Goal: Task Accomplishment & Management: Complete application form

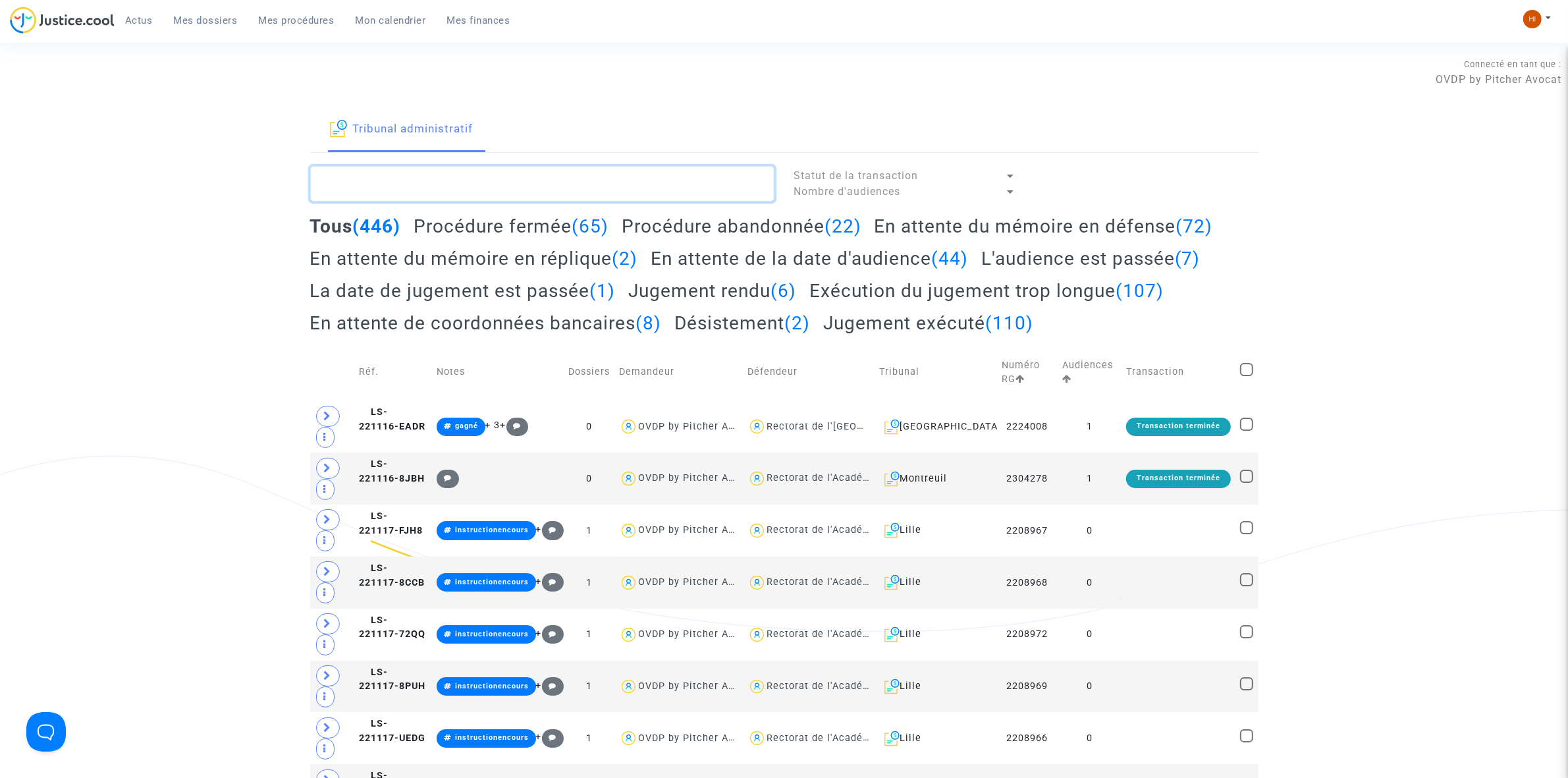
click at [397, 184] on textarea at bounding box center [542, 184] width 464 height 36
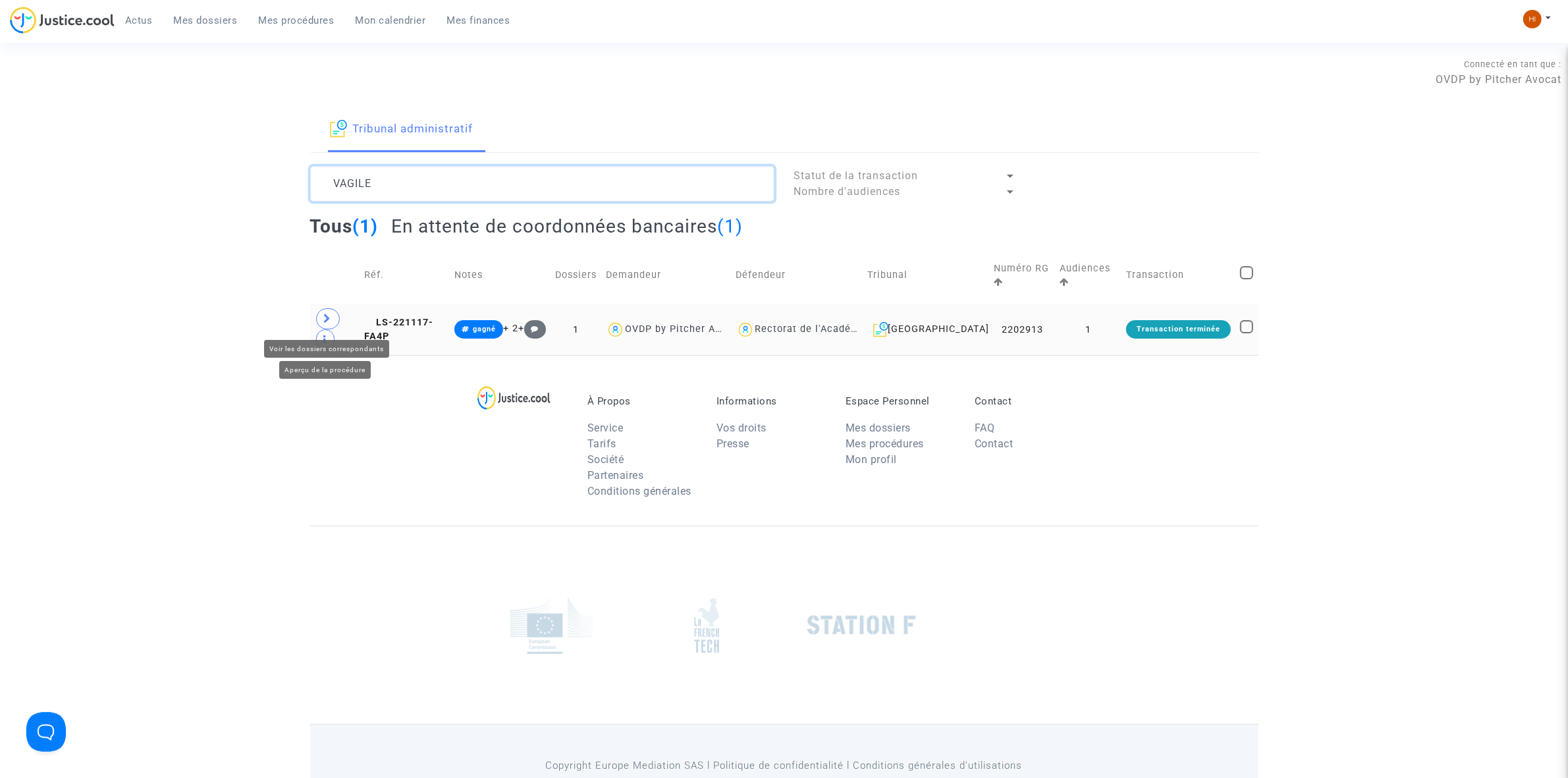
type textarea "VAGILE"
click at [321, 312] on span at bounding box center [328, 318] width 24 height 21
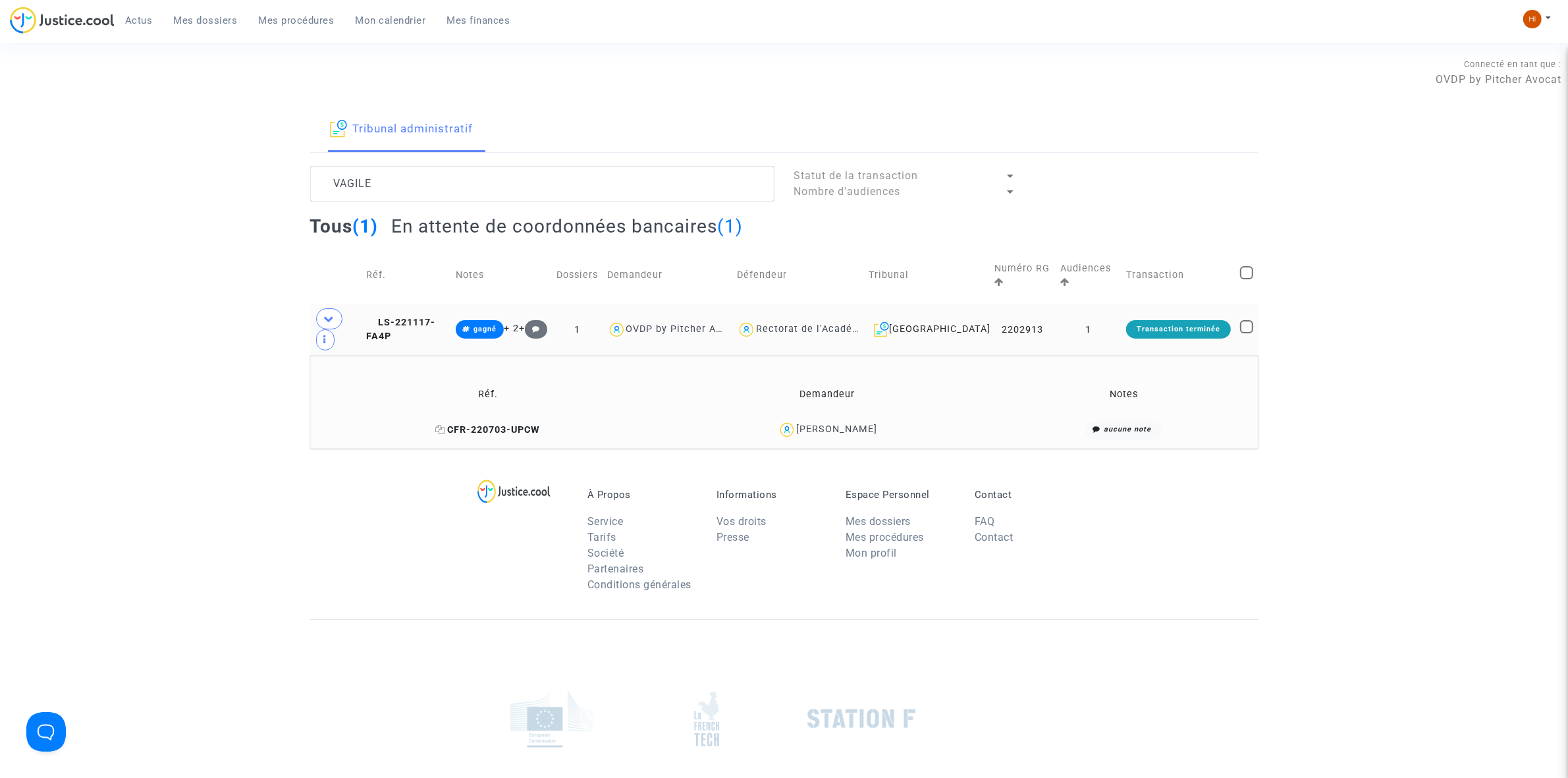
click at [499, 424] on span "CFR-220703-UPCW" at bounding box center [487, 429] width 105 height 11
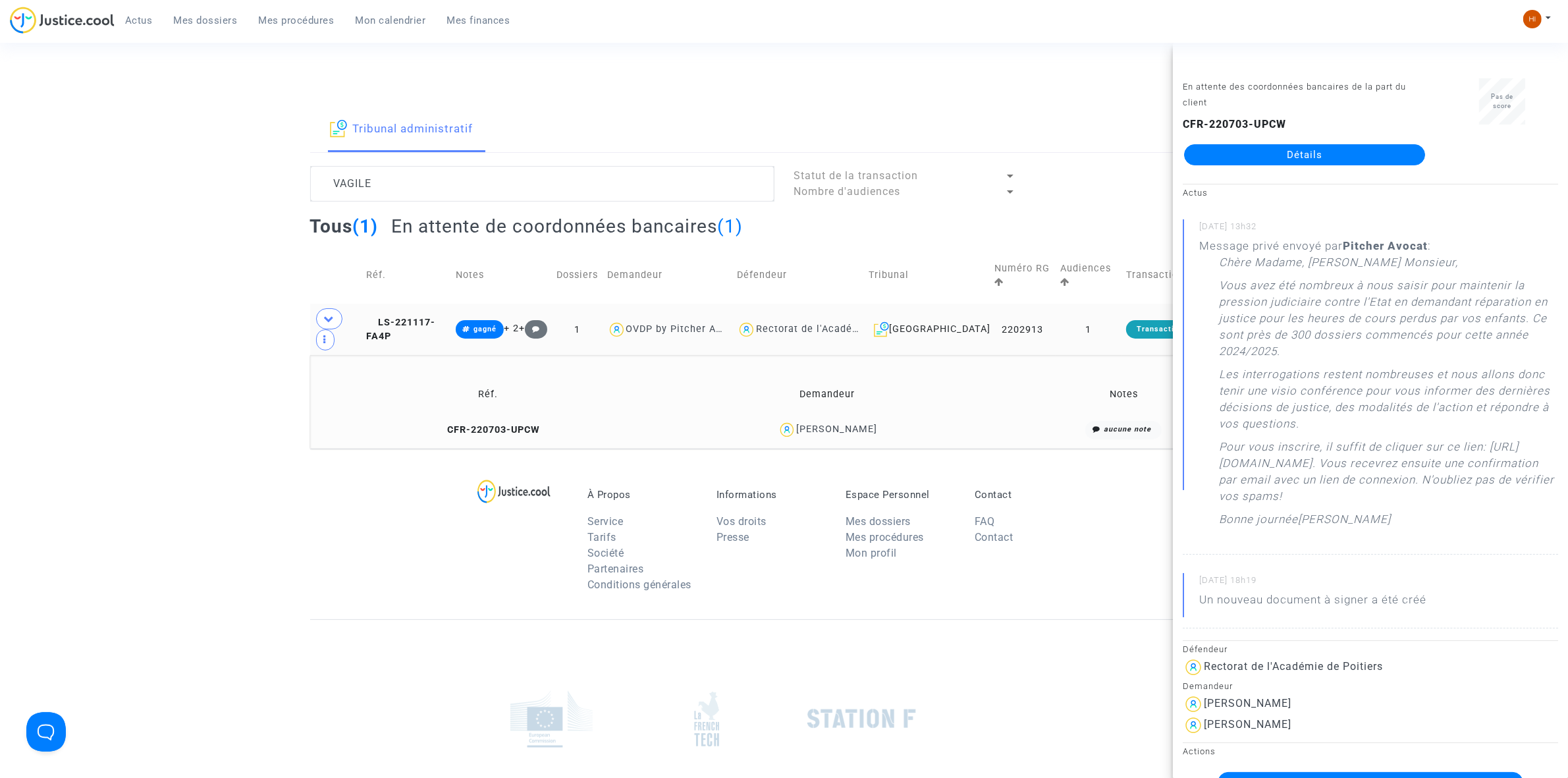
click at [1316, 146] on link "Détails" at bounding box center [1305, 154] width 241 height 21
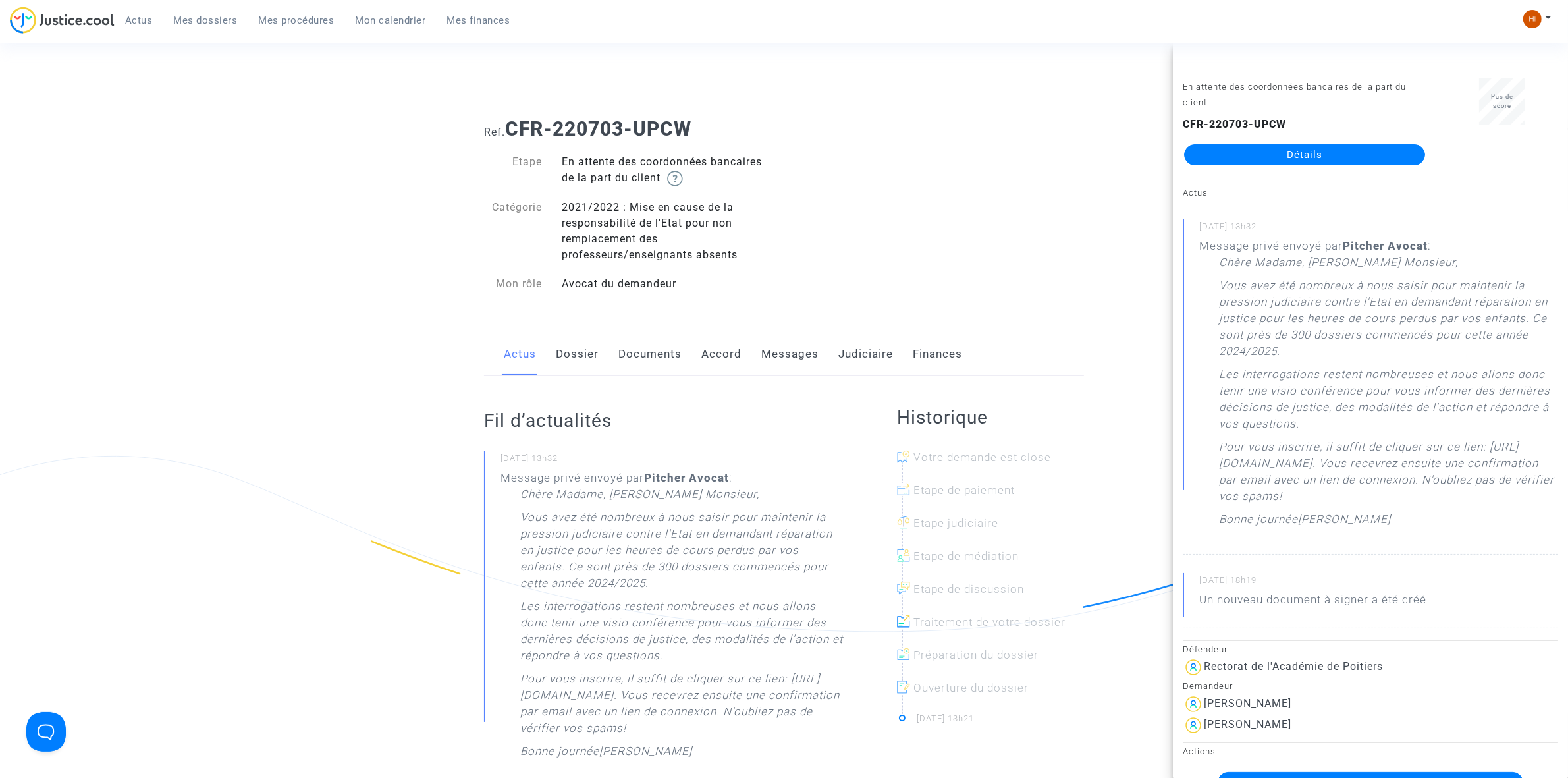
click at [683, 363] on div "Actus Dossier Documents Accord Messages Judiciaire Finances" at bounding box center [784, 355] width 600 height 44
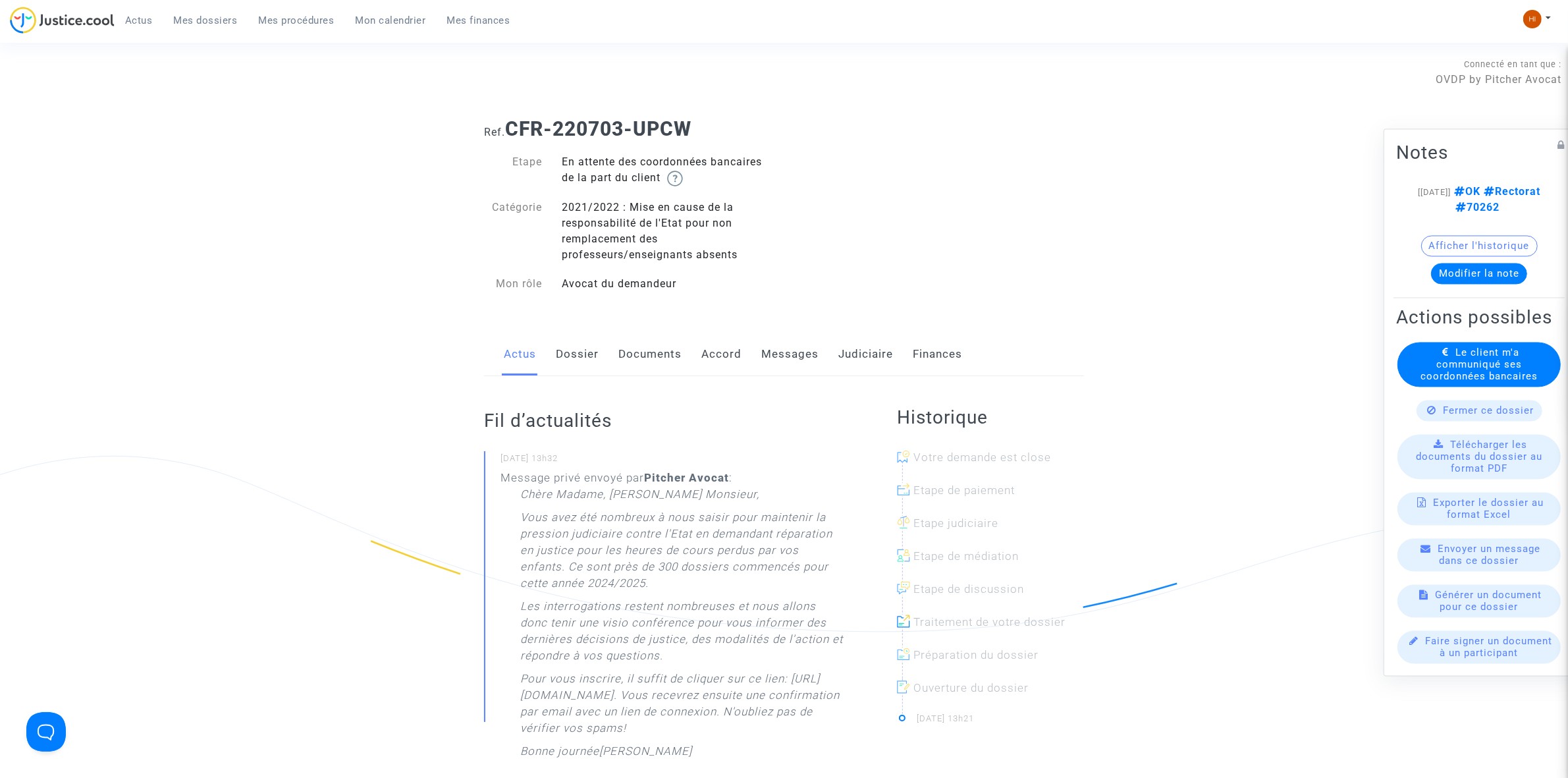
drag, startPoint x: 651, startPoint y: 349, endPoint x: 644, endPoint y: 360, distance: 13.0
click at [649, 349] on link "Documents" at bounding box center [650, 355] width 63 height 44
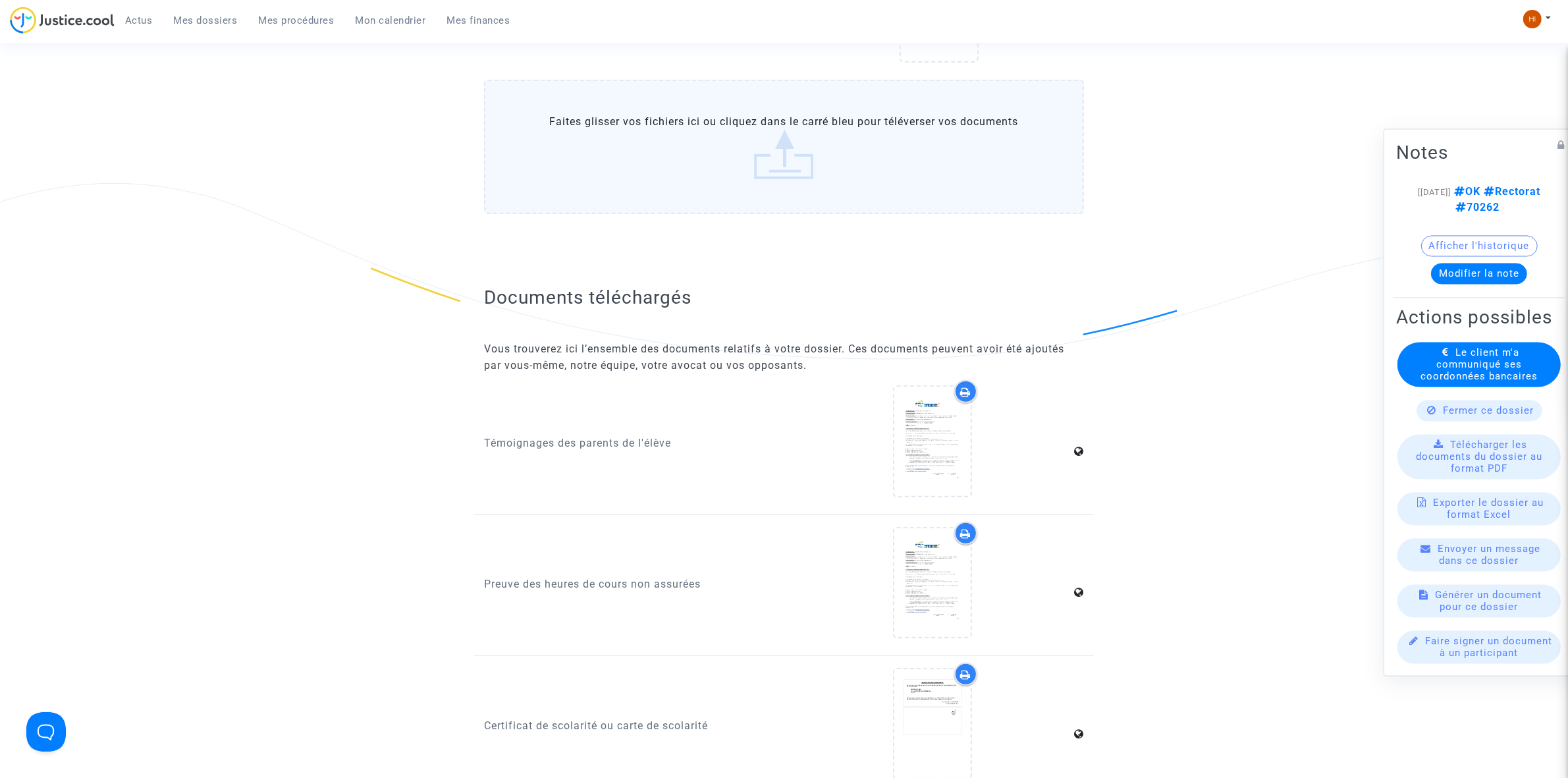
scroll to position [1153, 0]
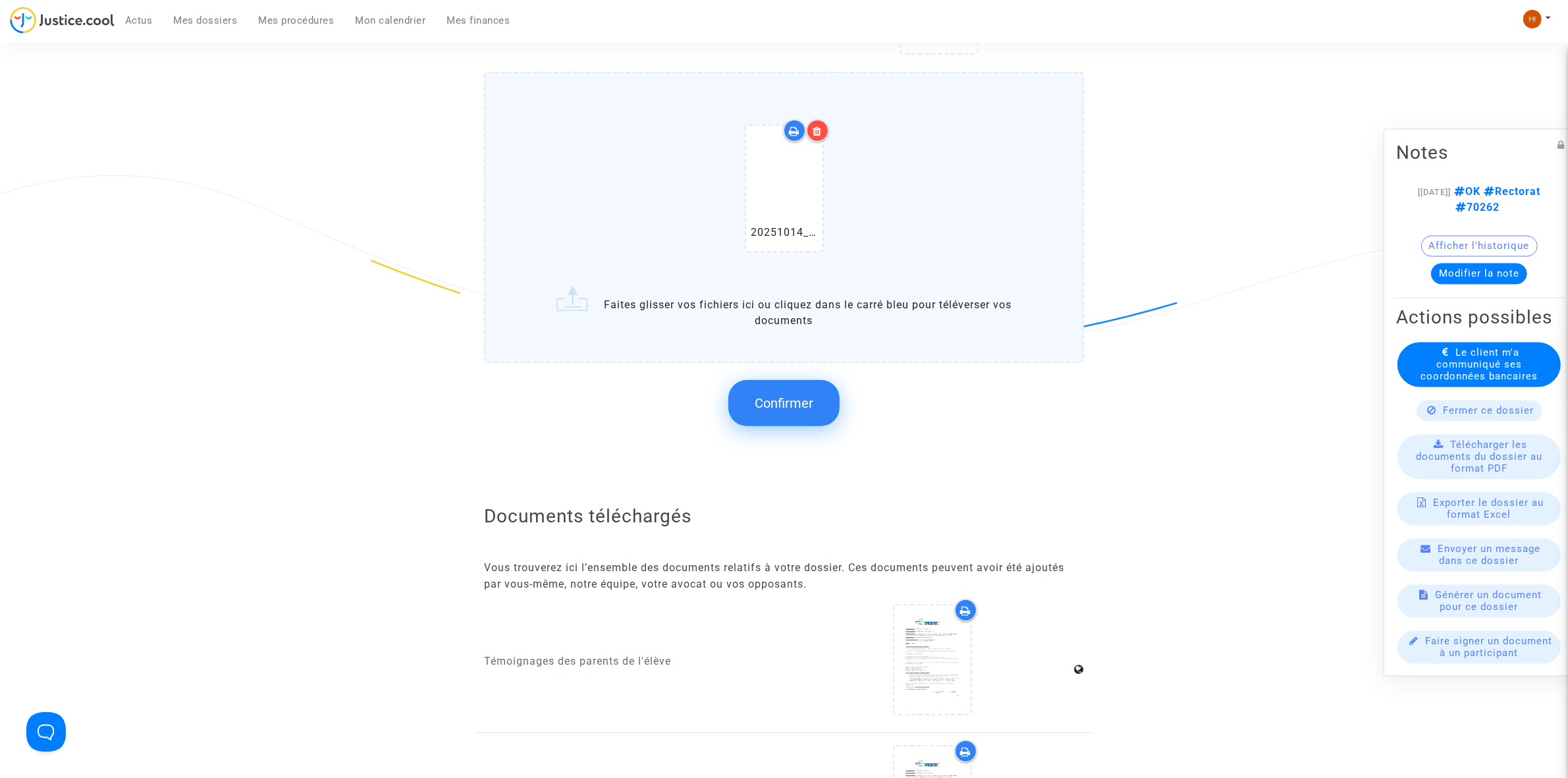
click at [814, 389] on button "Confirmer" at bounding box center [784, 403] width 112 height 46
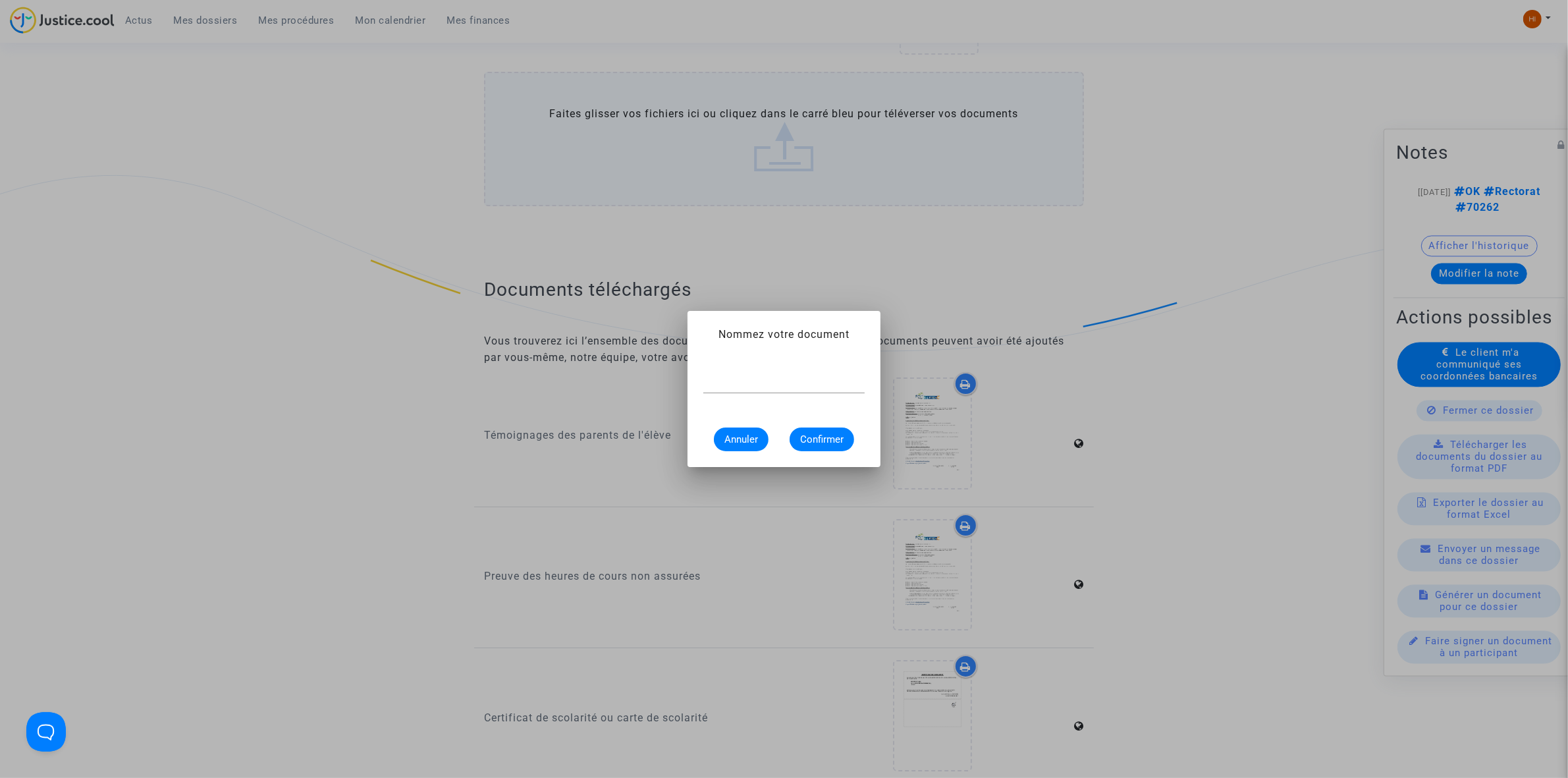
scroll to position [0, 0]
type input "A"
type input "AUTORISATION DE PRELEVEMENT CARPA"
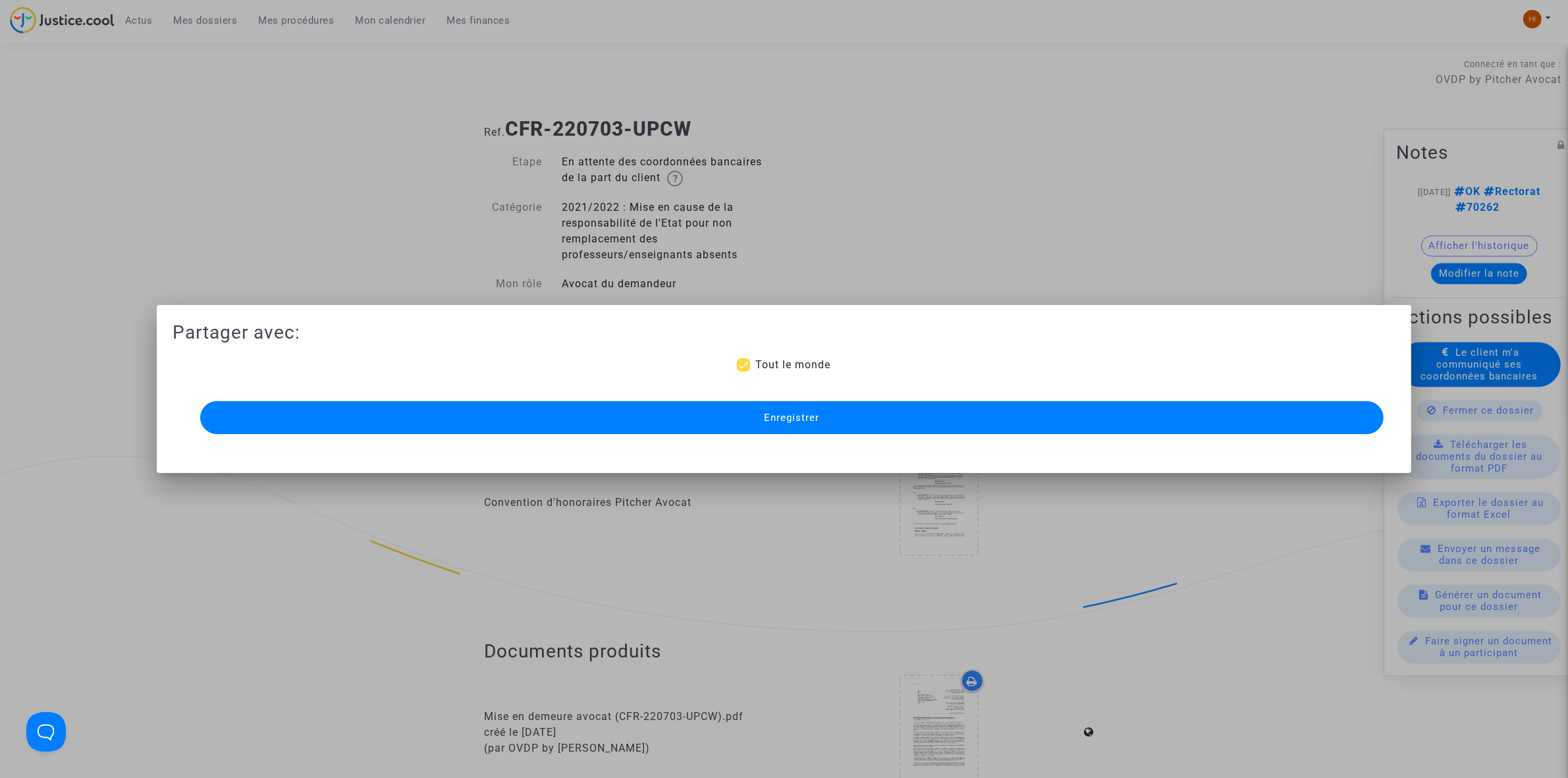
scroll to position [1153, 0]
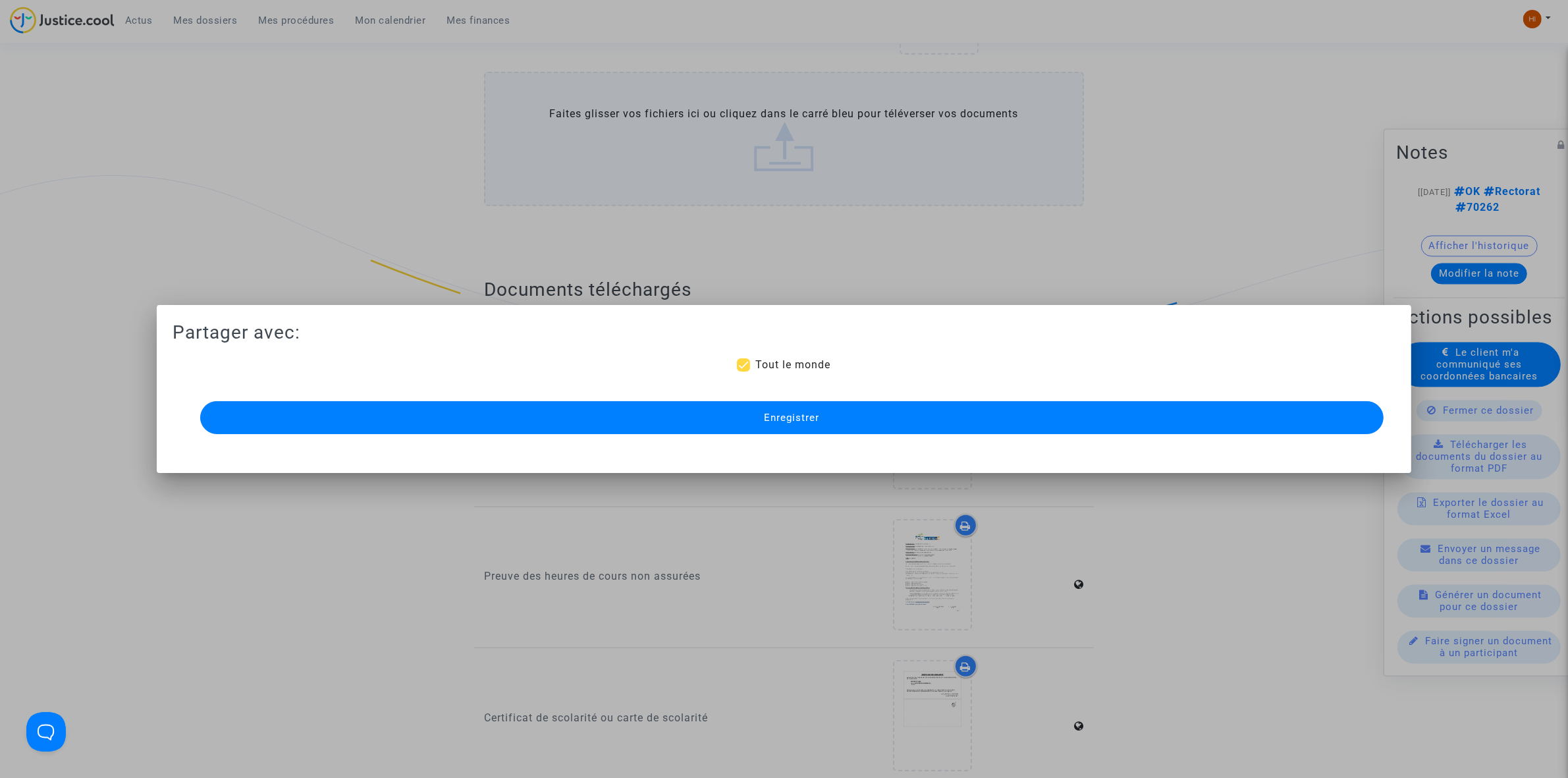
click at [818, 418] on span "Enregistrer" at bounding box center [792, 417] width 56 height 12
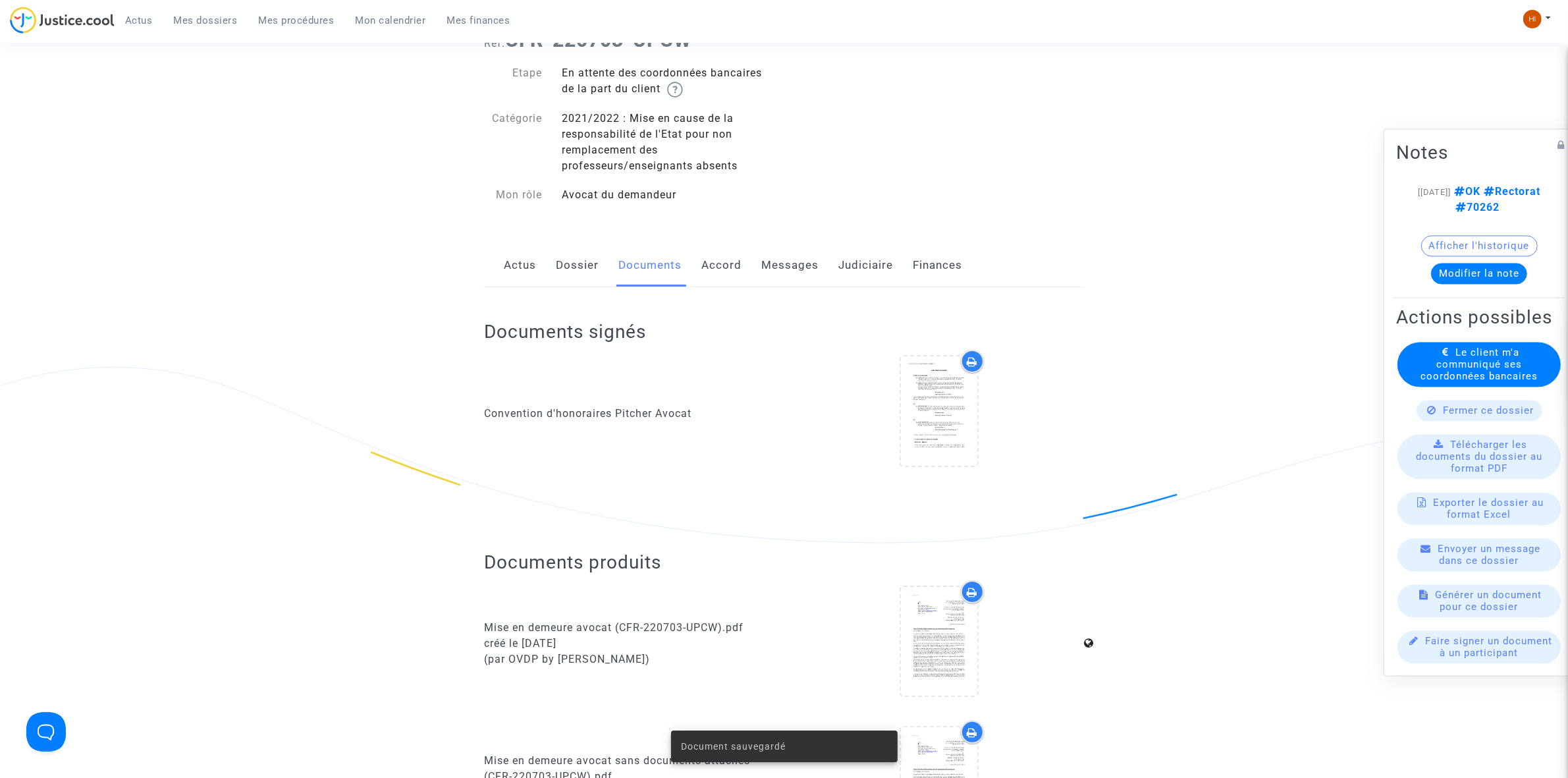
scroll to position [83, 0]
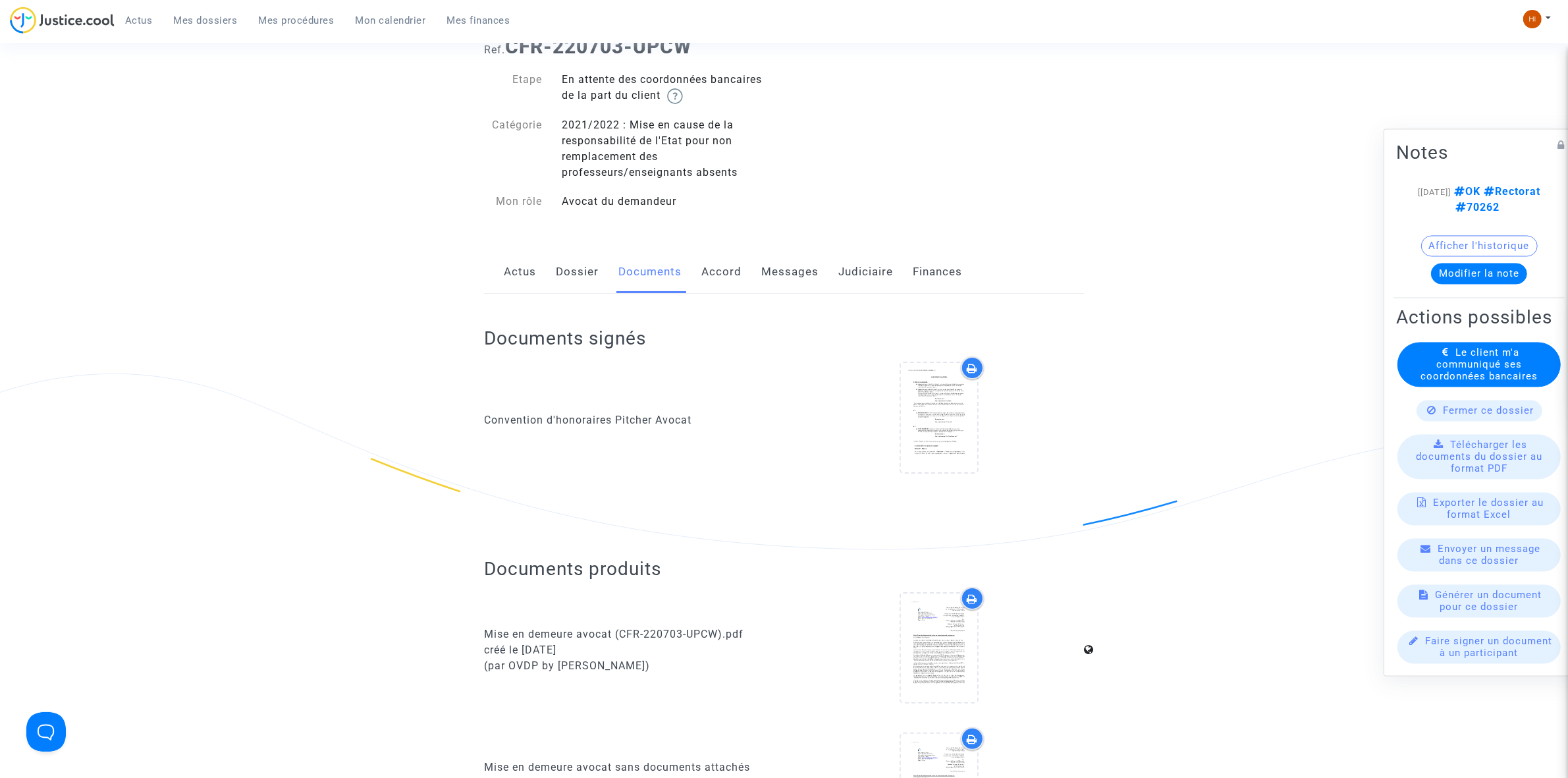
drag, startPoint x: 578, startPoint y: 275, endPoint x: 585, endPoint y: 288, distance: 14.8
click at [578, 275] on link "Dossier" at bounding box center [577, 272] width 43 height 44
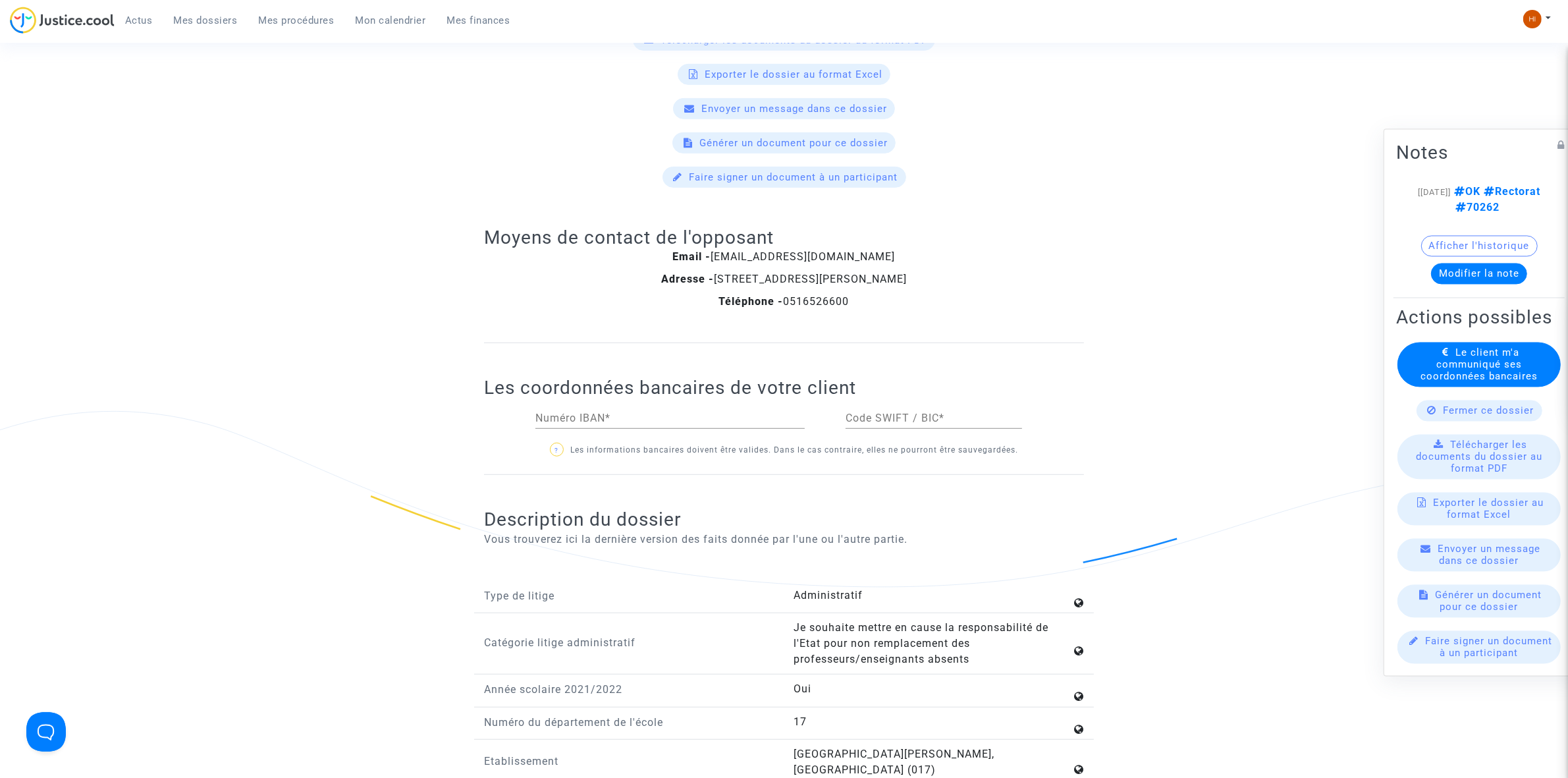
scroll to position [1070, 0]
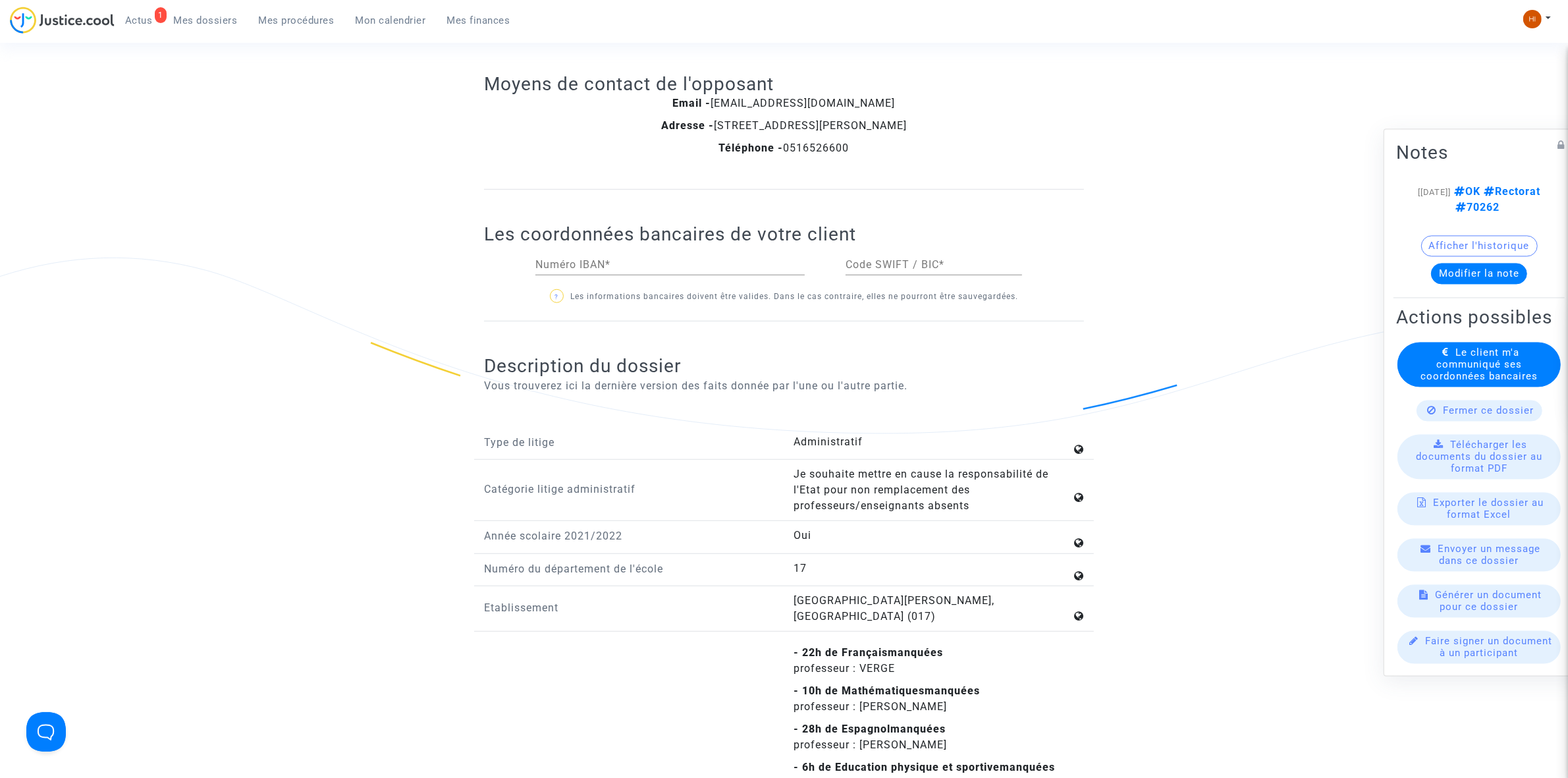
click at [641, 270] on input "Numéro IBAN *" at bounding box center [670, 265] width 269 height 12
type input "[FINANCIAL_ID]"
click at [917, 263] on input "Code SWIFT / BIC *" at bounding box center [933, 265] width 176 height 12
click at [917, 265] on input "Code SWIFT / BIC *" at bounding box center [933, 265] width 176 height 12
paste input "[SWIFT_CODE]"
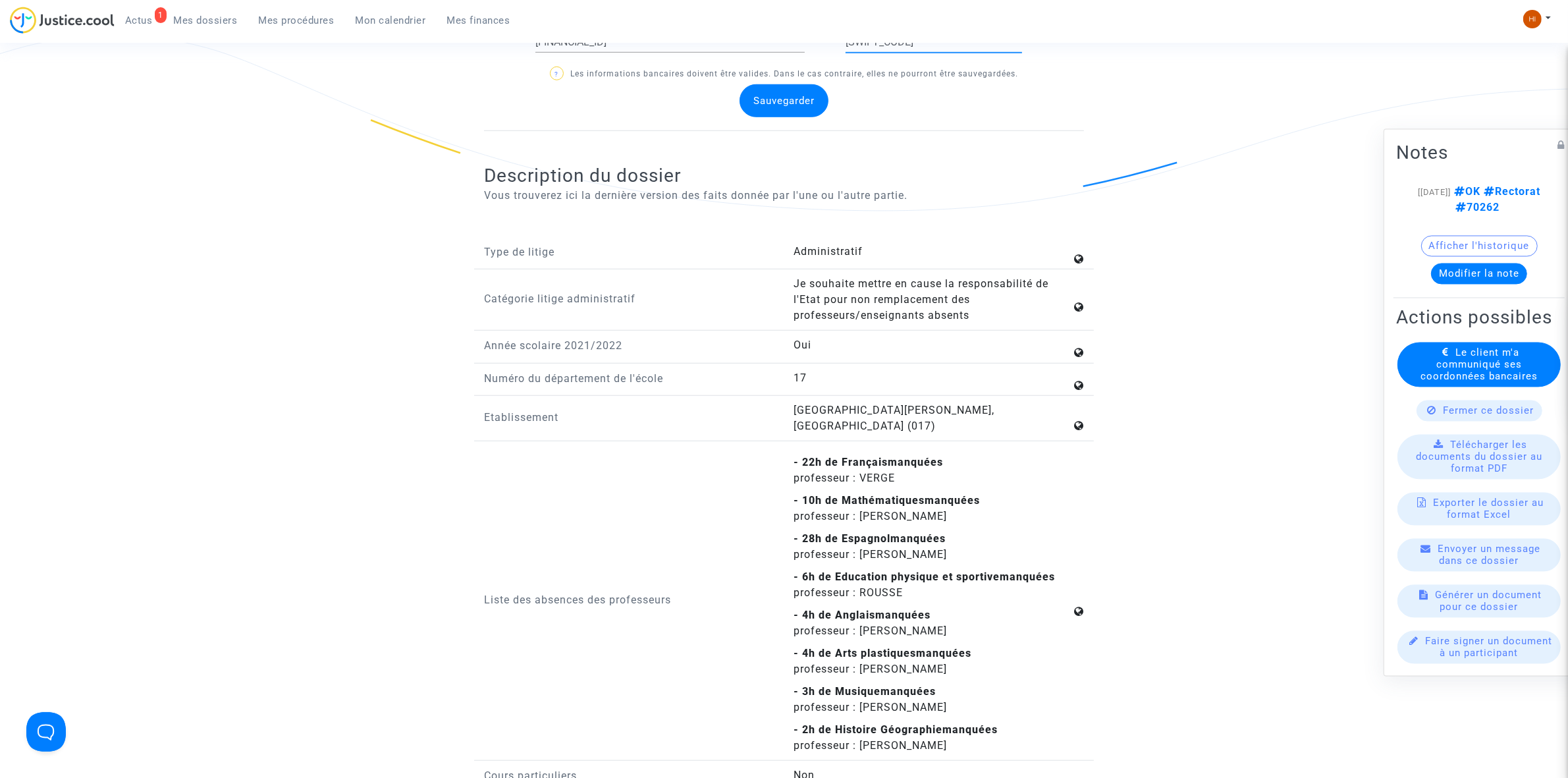
scroll to position [1317, 0]
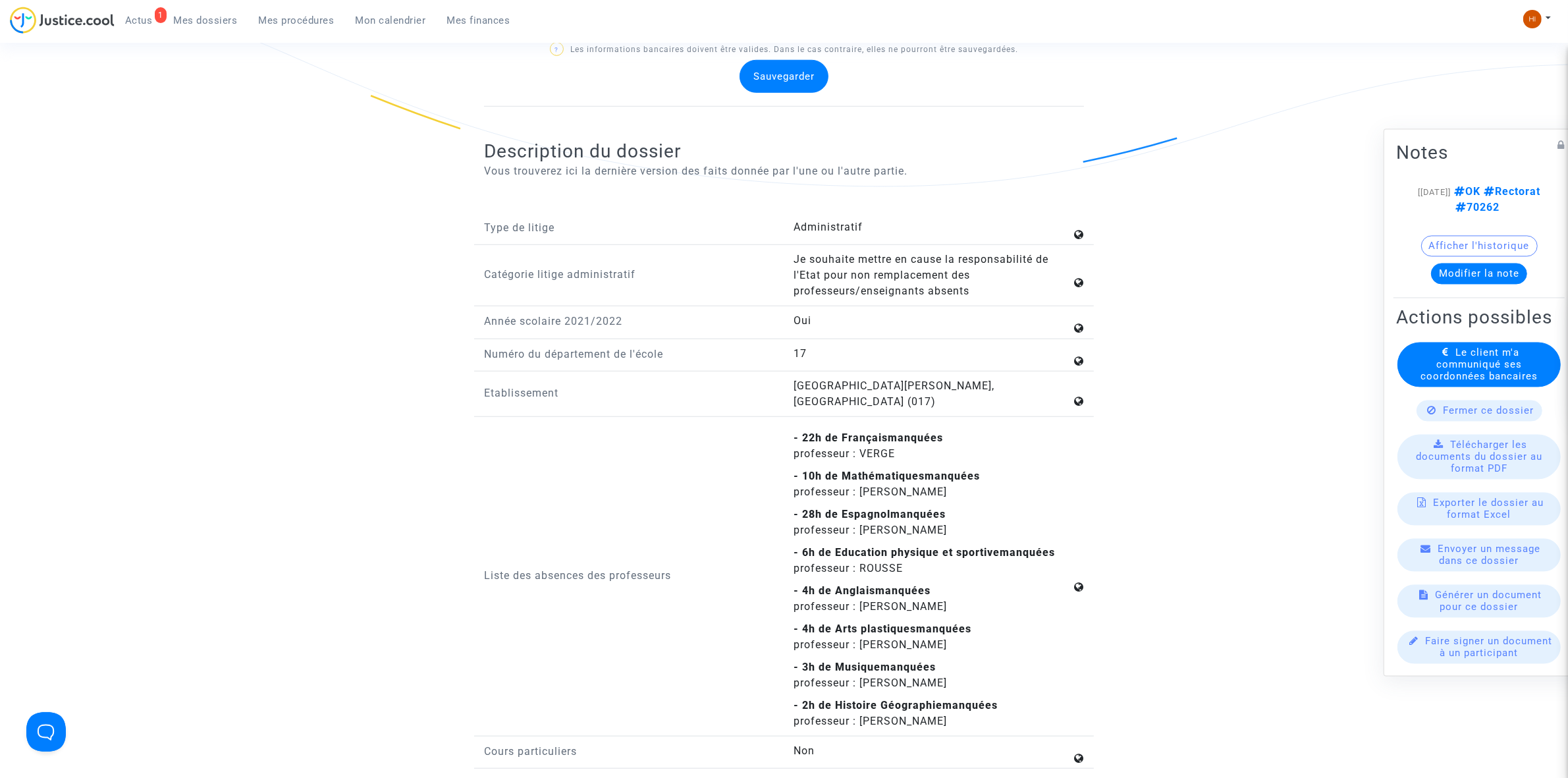
type input "[SWIFT_CODE]"
click at [773, 77] on span "Sauvegarder" at bounding box center [783, 77] width 61 height 12
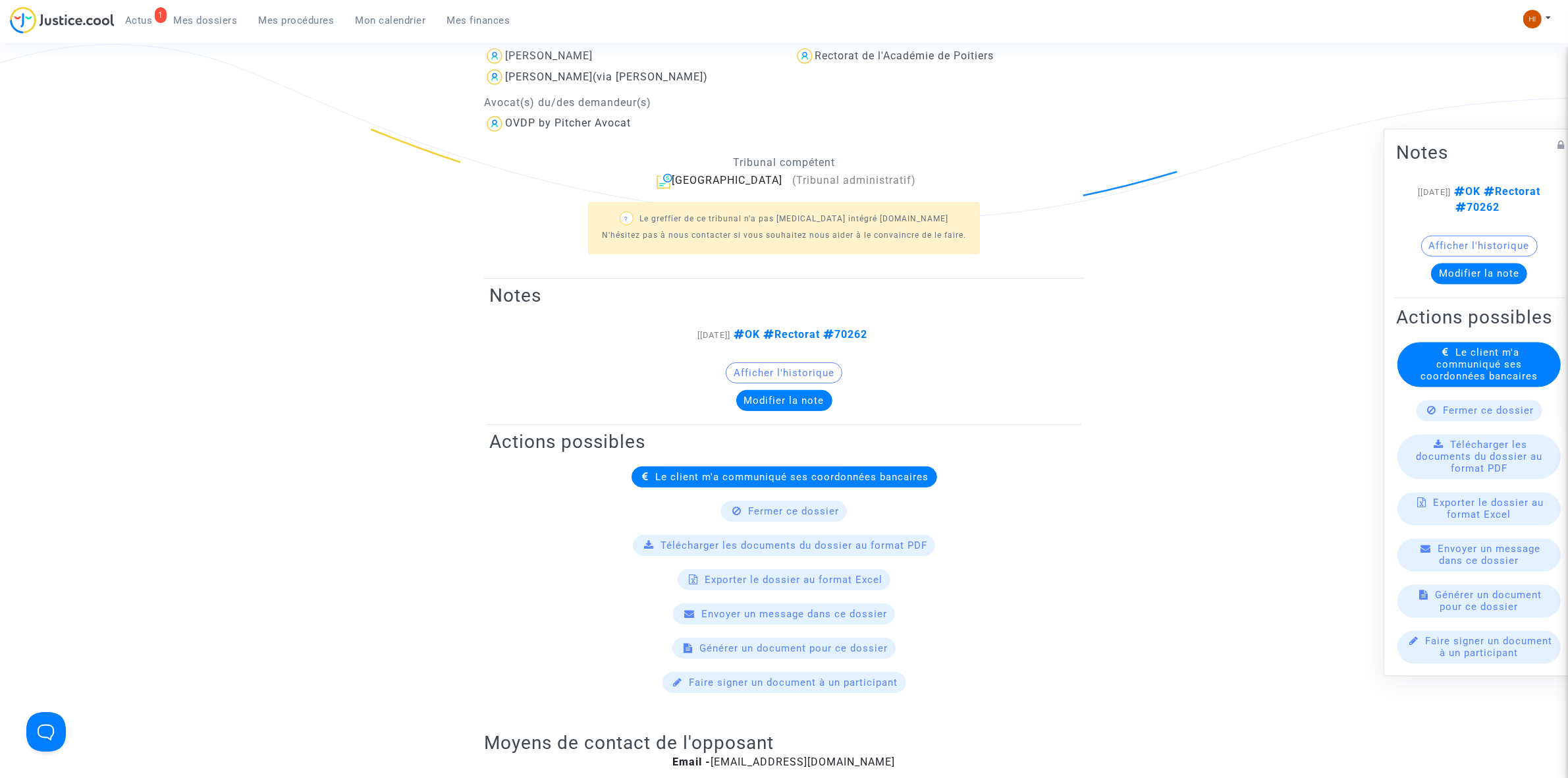
scroll to position [0, 0]
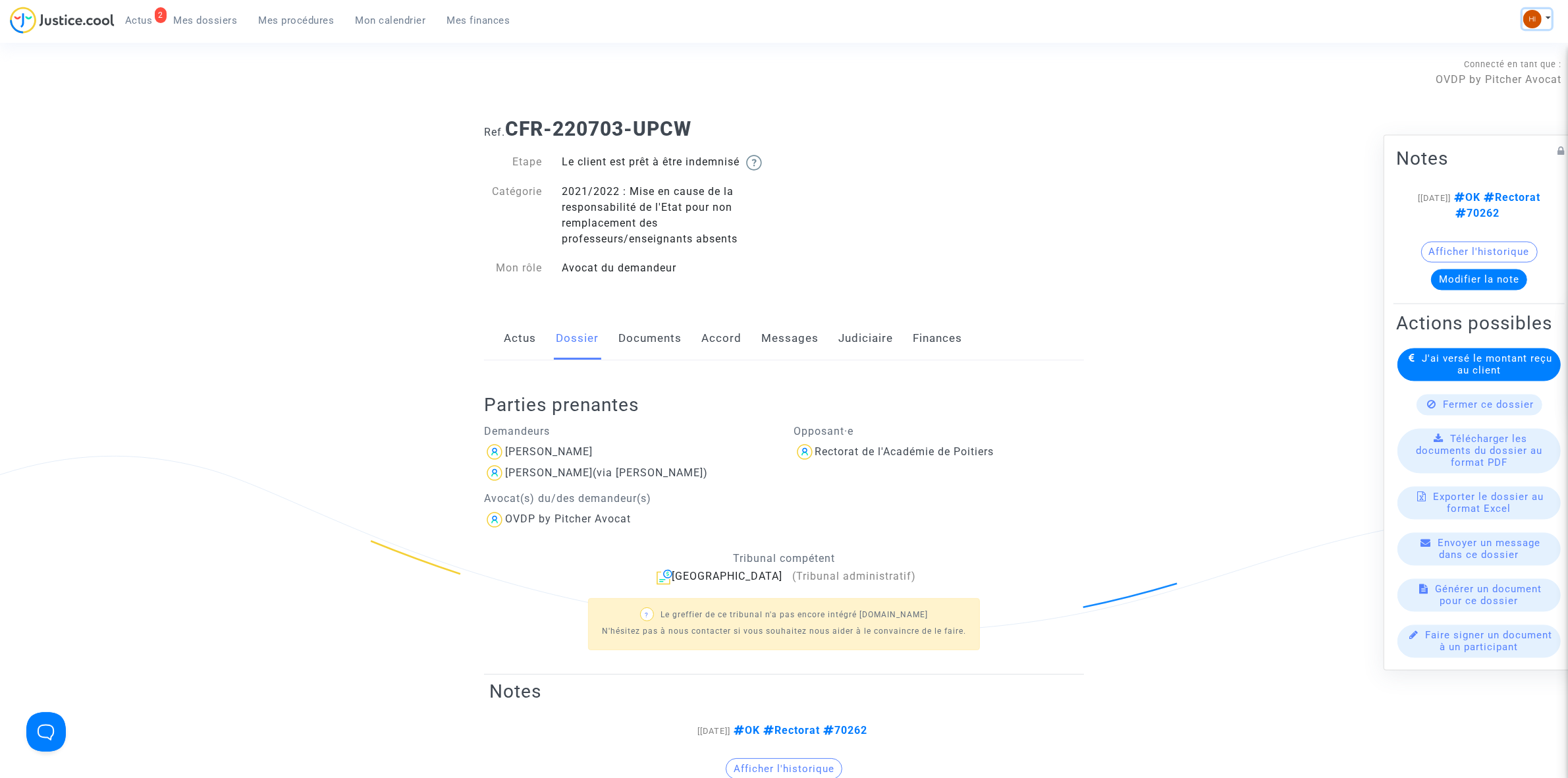
click at [1532, 15] on img at bounding box center [1532, 19] width 19 height 19
click at [1449, 68] on link "Changer de compte" at bounding box center [1485, 68] width 133 height 21
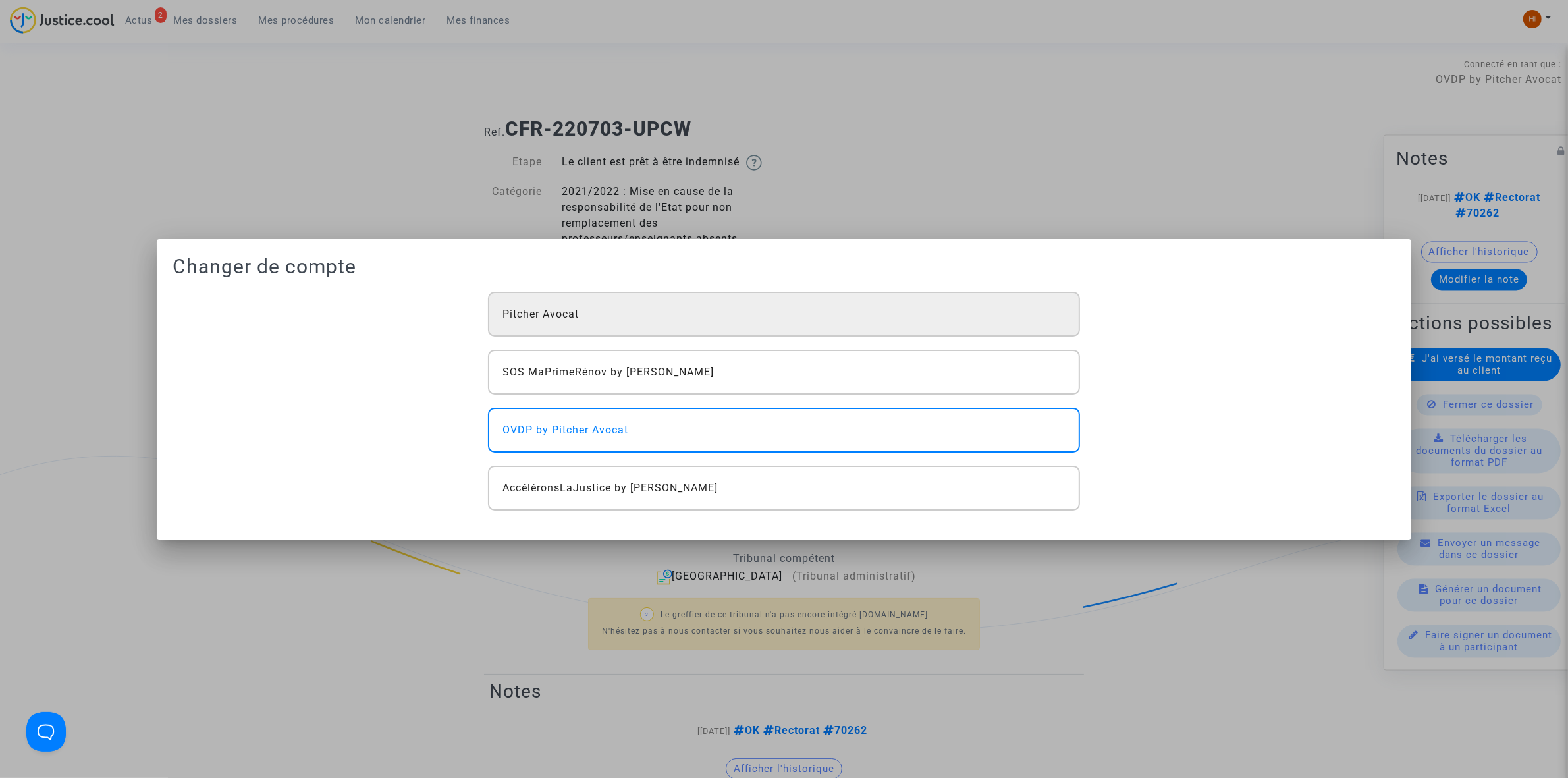
click at [703, 318] on div "Pitcher Avocat" at bounding box center [784, 314] width 592 height 45
